Goal: Register for event/course

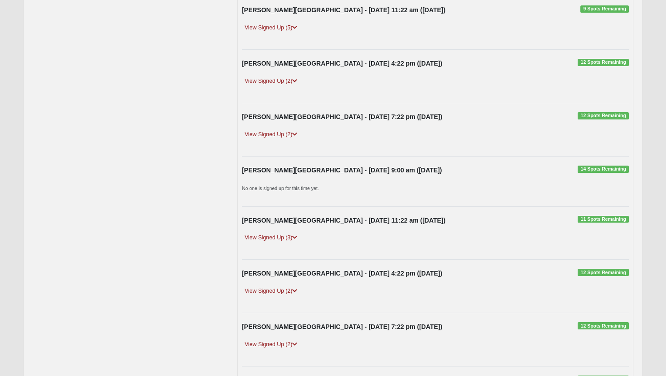
scroll to position [255, 0]
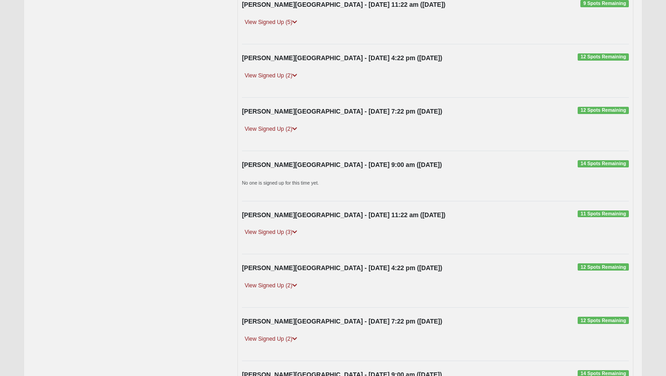
click at [599, 216] on span "11 Spots Remaining" at bounding box center [603, 214] width 51 height 7
click at [284, 230] on link "View Signed Up (3)" at bounding box center [271, 233] width 58 height 10
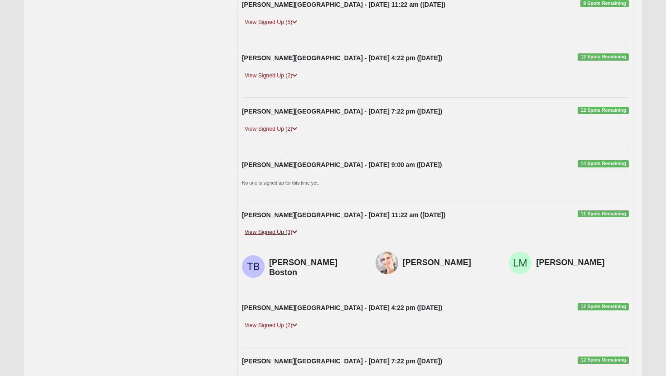
click at [272, 232] on link "View Signed Up (3)" at bounding box center [271, 233] width 58 height 10
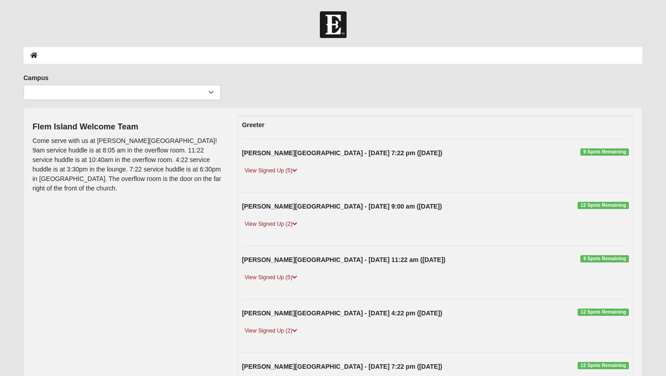
scroll to position [2, 0]
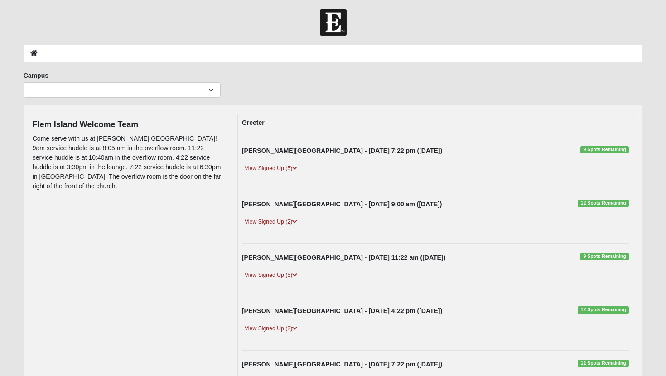
click at [49, 52] on ol at bounding box center [333, 53] width 619 height 17
click at [208, 89] on select "[GEOGRAPHIC_DATA] [GEOGRAPHIC_DATA] (Coming Soon) Eleven22 Online [PERSON_NAME]…" at bounding box center [122, 89] width 197 height 15
select select "4"
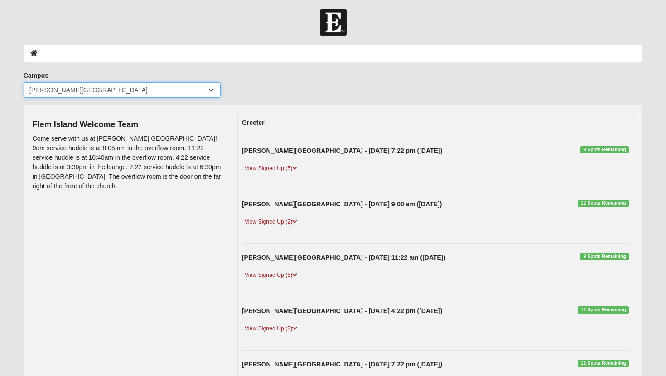
click at [24, 82] on select "[GEOGRAPHIC_DATA] [GEOGRAPHIC_DATA] (Coming Soon) Eleven22 Online [PERSON_NAME]…" at bounding box center [122, 89] width 197 height 15
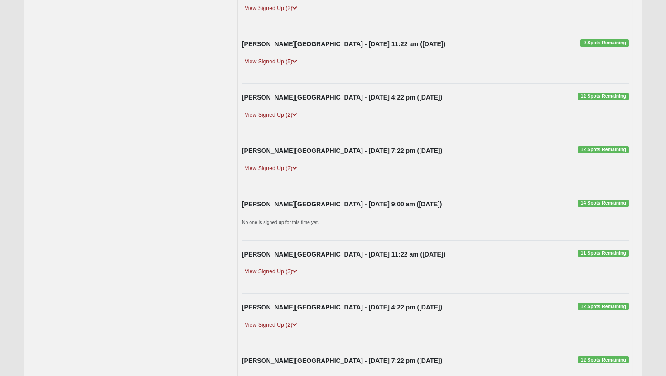
scroll to position [220, 0]
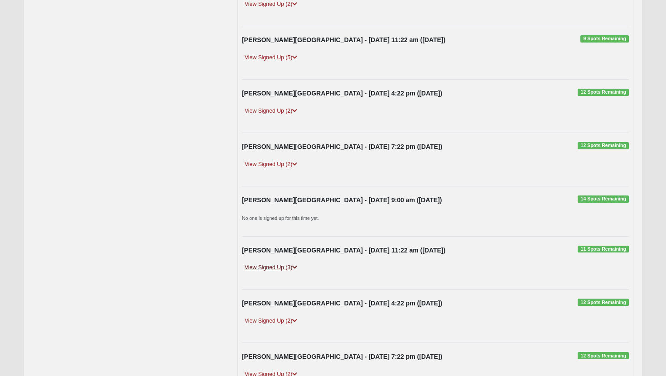
click at [296, 267] on icon at bounding box center [294, 267] width 5 height 5
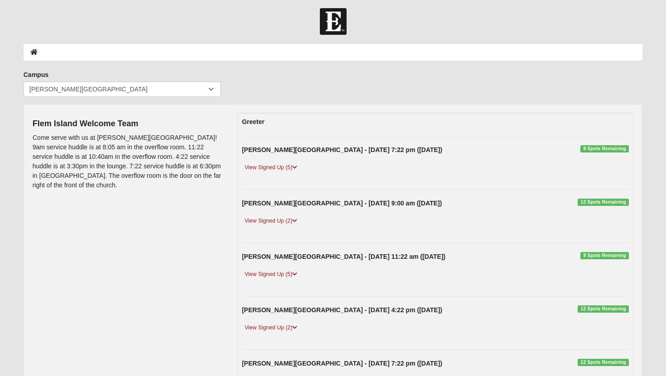
scroll to position [0, 0]
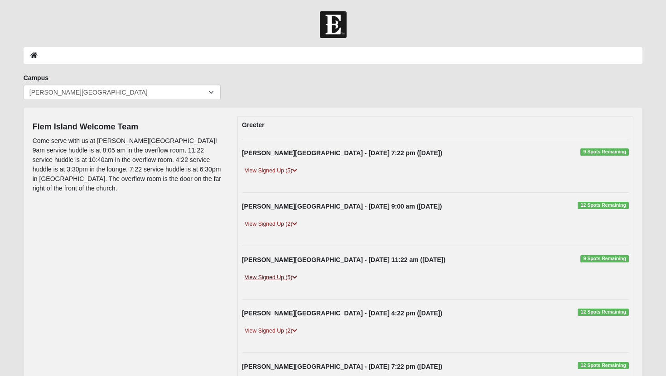
click at [264, 276] on link "View Signed Up (5)" at bounding box center [271, 278] width 58 height 10
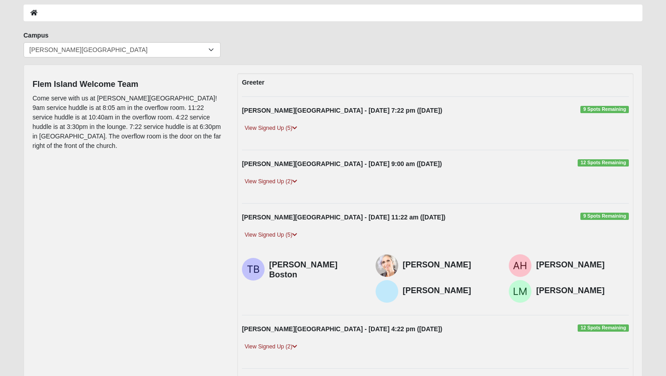
scroll to position [45, 0]
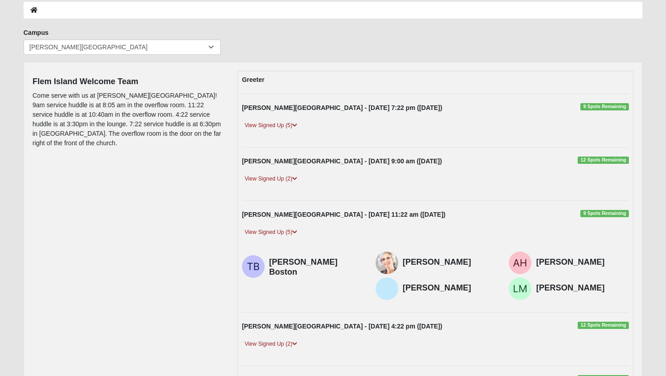
click at [605, 215] on span "9 Spots Remaining" at bounding box center [604, 213] width 48 height 7
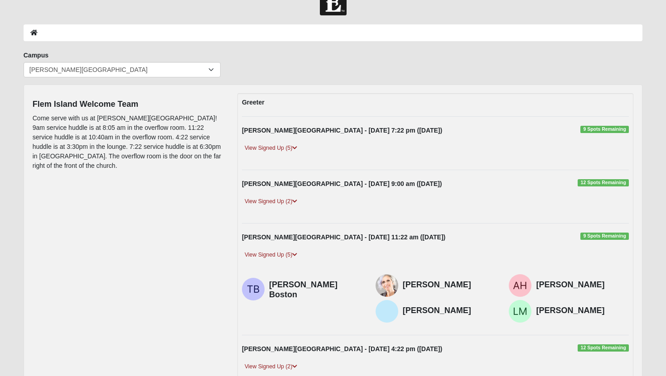
scroll to position [0, 0]
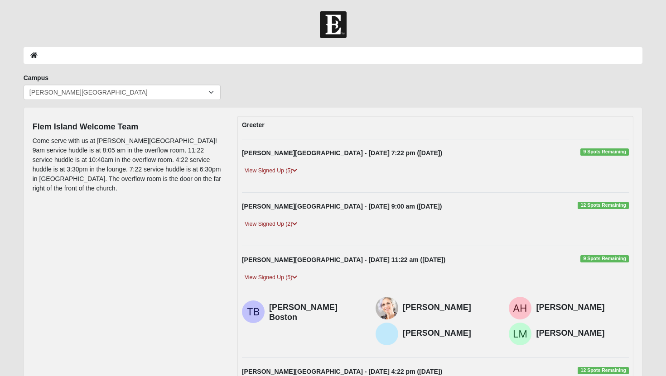
click at [101, 58] on ol at bounding box center [333, 55] width 619 height 17
click at [33, 56] on icon at bounding box center [33, 55] width 7 height 6
